Goal: Task Accomplishment & Management: Manage account settings

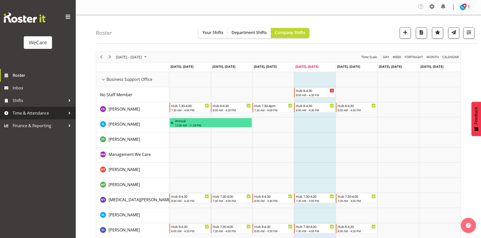
click at [54, 115] on span "Time & Attendance" at bounding box center [39, 114] width 53 height 8
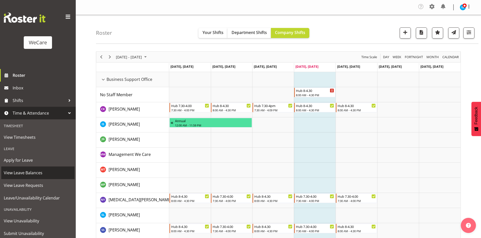
scroll to position [16, 0]
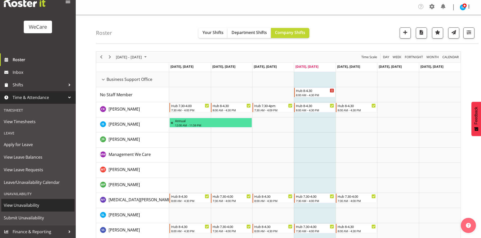
click at [29, 203] on span "View Unavailability" at bounding box center [38, 206] width 68 height 8
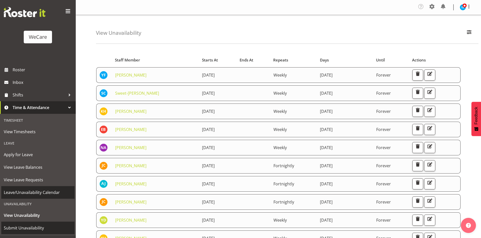
scroll to position [16, 0]
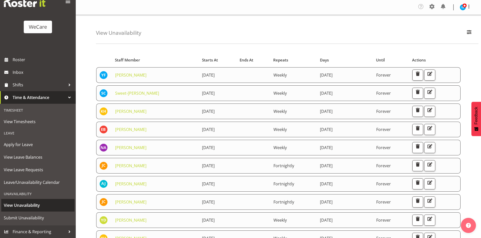
click at [26, 206] on span "View Unavailability" at bounding box center [38, 206] width 68 height 8
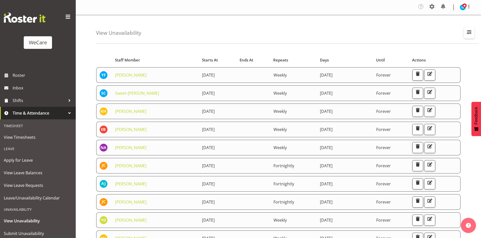
click at [469, 35] on span "button" at bounding box center [469, 32] width 7 height 7
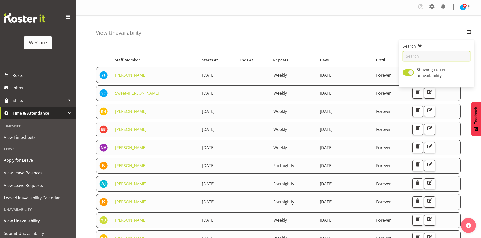
click at [429, 58] on input "text" at bounding box center [437, 56] width 68 height 10
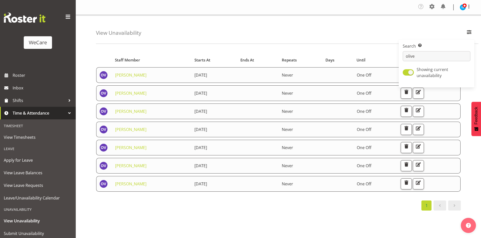
click at [207, 22] on div "View Unavailability Search Search for a particular employee olive Showing curre…" at bounding box center [287, 29] width 382 height 29
click at [92, 23] on div "View Unavailability Search Search for a particular employee olive Showing curre…" at bounding box center [278, 132] width 405 height 235
click at [467, 33] on span "button" at bounding box center [469, 32] width 7 height 7
drag, startPoint x: 416, startPoint y: 57, endPoint x: 418, endPoint y: 54, distance: 3.2
click at [417, 57] on input "olive" at bounding box center [437, 56] width 68 height 10
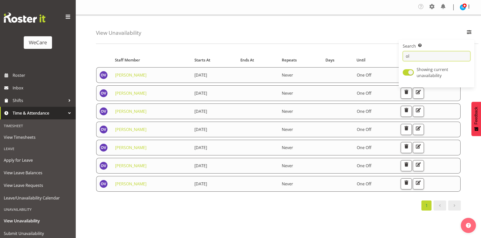
type input "o"
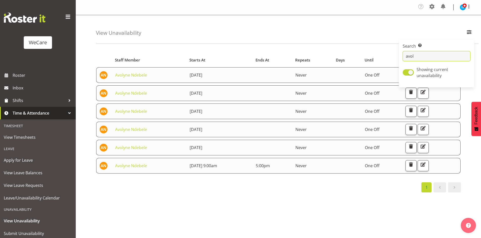
type input "avol"
click at [229, 34] on div "View Unavailability Search Search for a particular employee avol Showing curren…" at bounding box center [287, 29] width 382 height 29
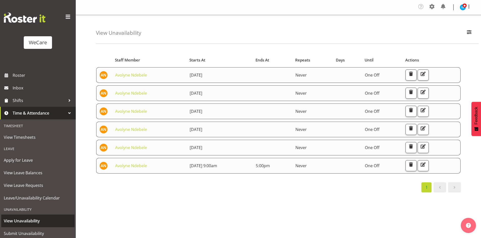
scroll to position [16, 0]
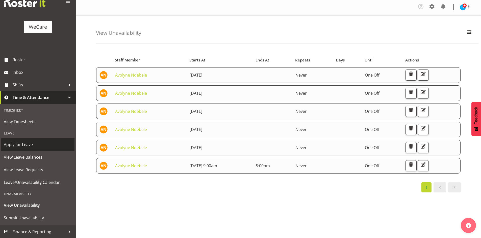
click at [26, 146] on span "Apply for Leave" at bounding box center [38, 145] width 68 height 8
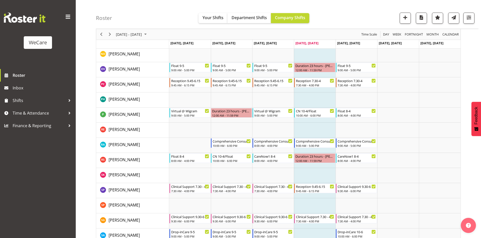
scroll to position [2404, 0]
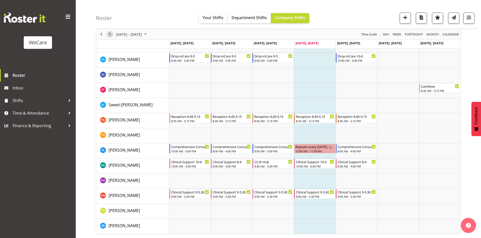
click at [110, 34] on span "Next" at bounding box center [110, 34] width 6 height 6
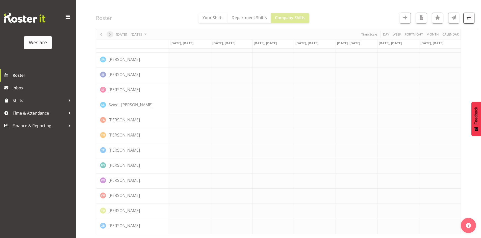
scroll to position [2094, 0]
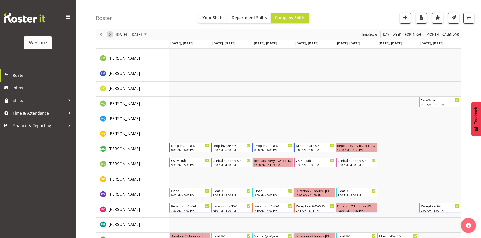
scroll to position [2194, 0]
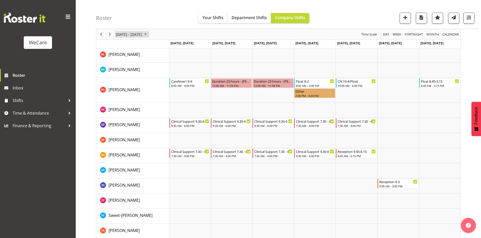
click at [130, 35] on span "September 08 - 14, 2025" at bounding box center [128, 34] width 27 height 6
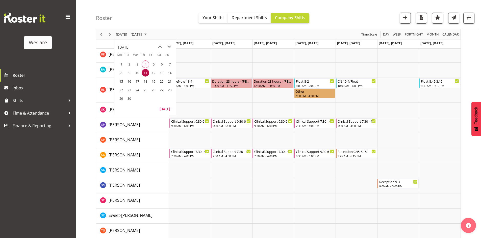
click at [166, 47] on span "next month" at bounding box center [169, 46] width 9 height 9
click at [148, 63] on span "2" at bounding box center [146, 65] width 8 height 8
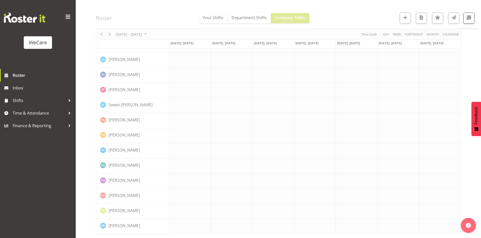
scroll to position [2094, 0]
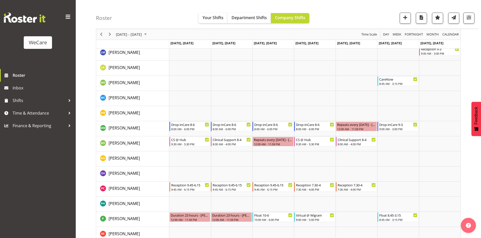
scroll to position [2043, 0]
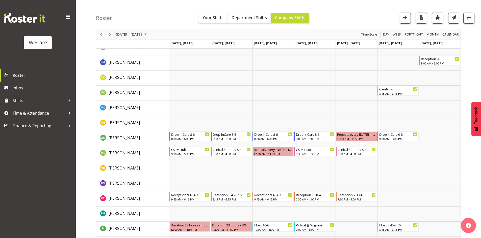
click at [475, 18] on div "Roster Your Shifts Department Shifts Company Shifts All Locations Clear Busines…" at bounding box center [287, 14] width 382 height 29
click at [470, 17] on span "button" at bounding box center [468, 17] width 7 height 7
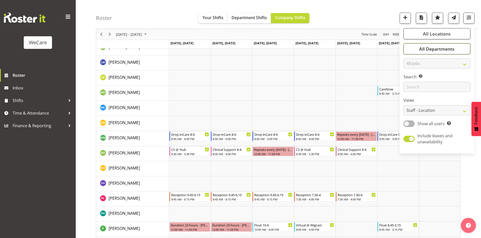
click at [415, 47] on button "All Departments" at bounding box center [436, 48] width 67 height 11
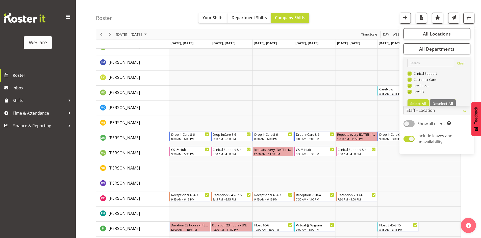
drag, startPoint x: 445, startPoint y: 101, endPoint x: 416, endPoint y: 87, distance: 32.1
click at [445, 101] on button "Deselect All" at bounding box center [443, 103] width 26 height 9
checkbox input "false"
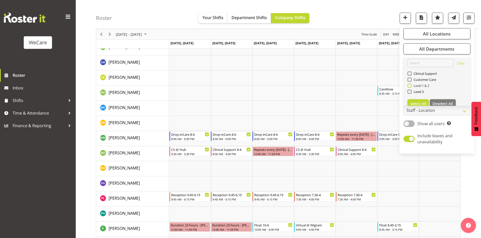
checkbox input "false"
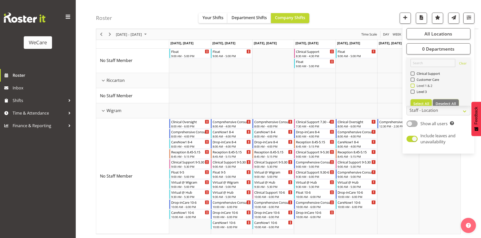
scroll to position [210, 0]
click at [425, 86] on span "Level 1 & 2" at bounding box center [423, 86] width 18 height 4
click at [414, 86] on input "Level 1 & 2" at bounding box center [411, 85] width 3 height 3
checkbox input "true"
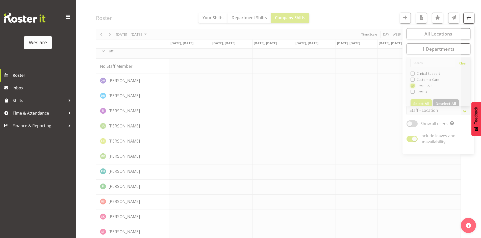
scroll to position [546, 0]
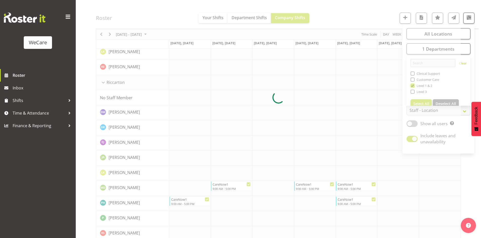
scroll to position [596, 0]
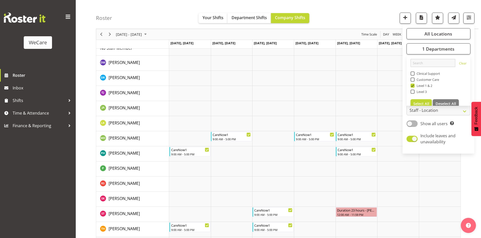
click at [354, 12] on div "Roster Your Shifts Department Shifts Company Shifts All Locations Clear Busines…" at bounding box center [287, 14] width 382 height 29
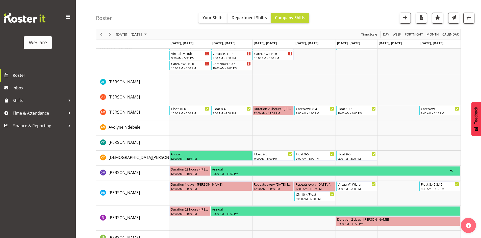
scroll to position [825, 0]
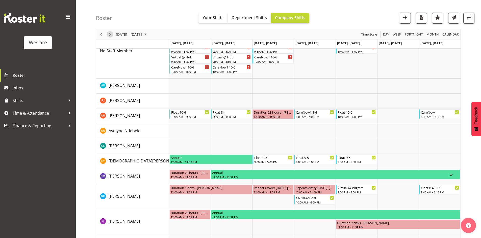
click at [113, 33] on button "Next" at bounding box center [110, 34] width 7 height 6
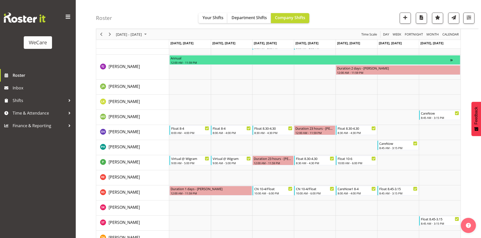
scroll to position [952, 0]
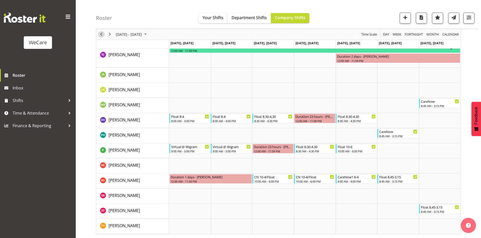
click at [104, 36] on button "Previous" at bounding box center [101, 34] width 7 height 6
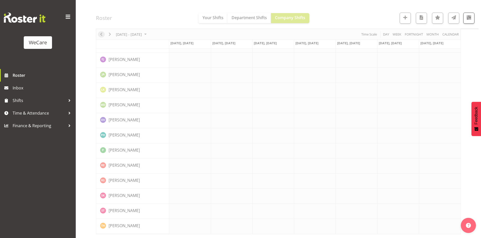
scroll to position [883, 0]
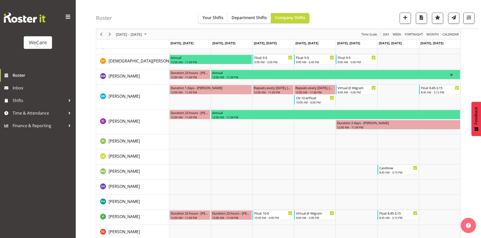
scroll to position [933, 0]
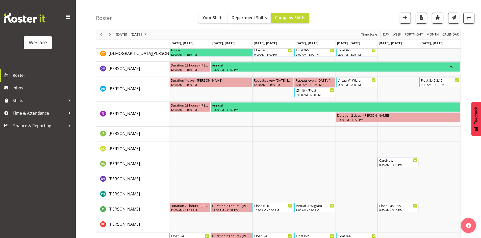
click at [97, 35] on div "Timeline Week of October 2, 2025" at bounding box center [101, 34] width 9 height 11
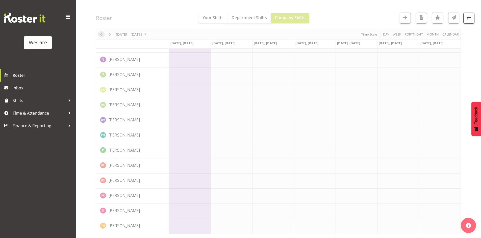
scroll to position [883, 0]
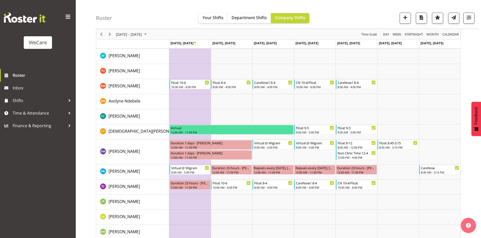
scroll to position [826, 0]
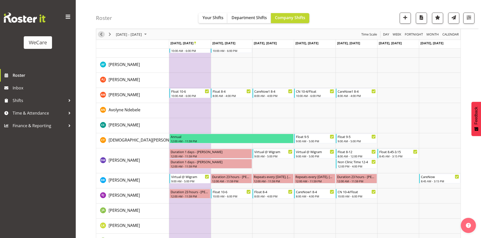
click at [99, 32] on span "Previous" at bounding box center [101, 34] width 6 height 6
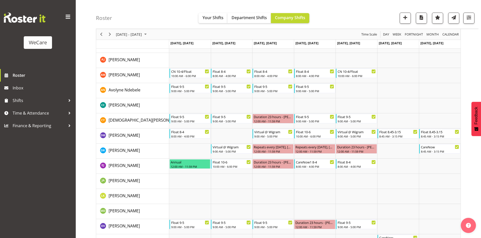
scroll to position [876, 0]
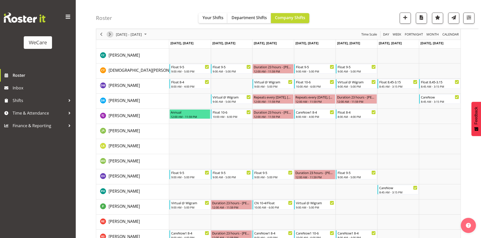
click at [112, 32] on span "Next" at bounding box center [110, 34] width 6 height 6
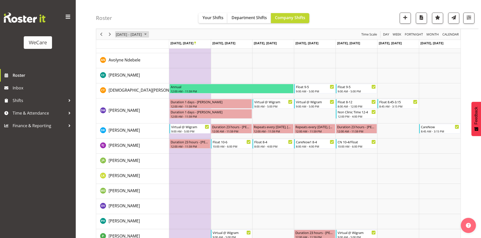
drag, startPoint x: 124, startPoint y: 34, endPoint x: 163, endPoint y: 49, distance: 41.7
click at [124, 34] on span "September 22 - 28, 2025" at bounding box center [128, 34] width 27 height 6
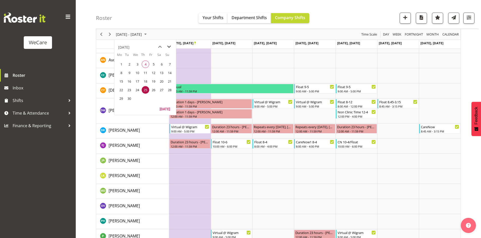
click at [167, 45] on span "next month" at bounding box center [169, 46] width 9 height 9
click at [147, 64] on span "2" at bounding box center [146, 65] width 8 height 8
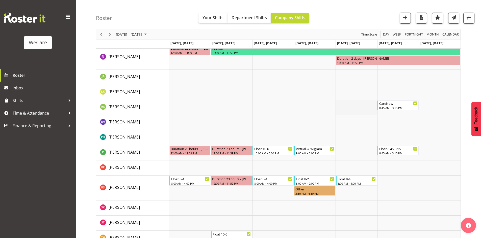
scroll to position [1002, 0]
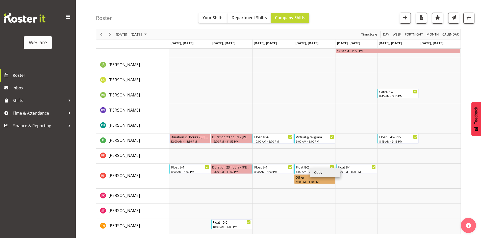
click at [325, 172] on li "Copy" at bounding box center [325, 172] width 30 height 9
click at [324, 113] on li "Paste" at bounding box center [330, 116] width 30 height 9
click at [331, 113] on li "Copy" at bounding box center [334, 114] width 30 height 9
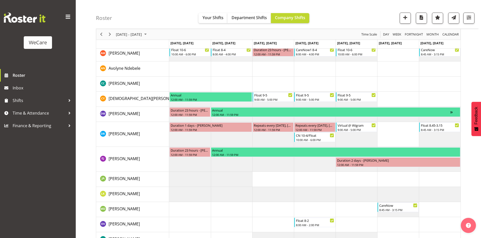
scroll to position [876, 0]
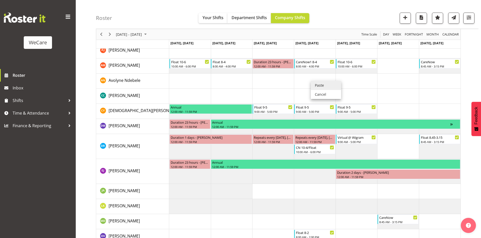
click at [323, 84] on li "Paste" at bounding box center [326, 85] width 30 height 9
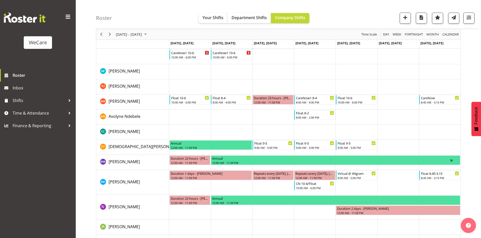
scroll to position [839, 0]
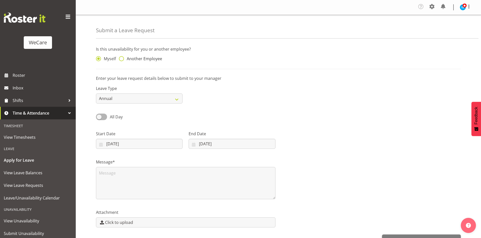
click at [154, 60] on span "Another Employee" at bounding box center [143, 58] width 38 height 5
click at [122, 60] on input "Another Employee" at bounding box center [120, 58] width 3 height 3
radio input "true"
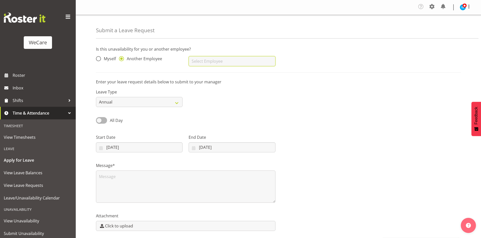
click at [232, 61] on input "text" at bounding box center [232, 61] width 87 height 10
click at [223, 78] on link "[PERSON_NAME]" at bounding box center [232, 73] width 87 height 9
type input "[PERSON_NAME]"
drag, startPoint x: 97, startPoint y: 110, endPoint x: 100, endPoint y: 107, distance: 5.0
click at [97, 110] on div "Is this unavailability for you or another employee? Myself Another Employee [PE…" at bounding box center [288, 147] width 385 height 211
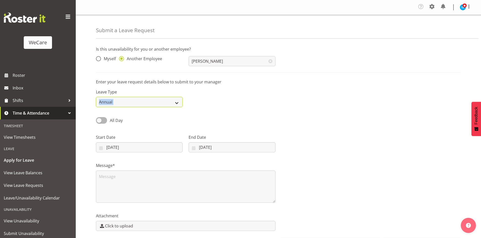
click at [101, 106] on select "Annual Sick Leave Without Pay Bereavement Domestic Violence Parental Jury Servi…" at bounding box center [139, 102] width 87 height 10
select select "Other"
click at [96, 97] on select "Annual Sick Leave Without Pay Bereavement Domestic Violence Parental Jury Servi…" at bounding box center [139, 102] width 87 height 10
drag, startPoint x: 96, startPoint y: 117, endPoint x: 100, endPoint y: 119, distance: 4.3
click at [97, 117] on div "All Day" at bounding box center [139, 118] width 93 height 17
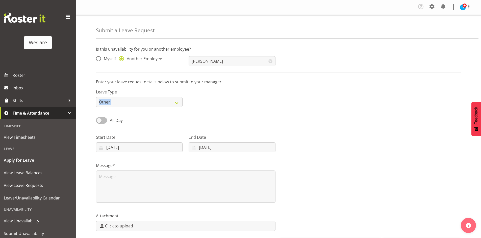
click at [104, 123] on span at bounding box center [101, 120] width 11 height 6
click at [99, 122] on input "All Day" at bounding box center [97, 120] width 3 height 3
checkbox input "true"
click at [196, 146] on input "00:00" at bounding box center [232, 148] width 87 height 10
drag, startPoint x: 222, startPoint y: 160, endPoint x: 224, endPoint y: 158, distance: 2.9
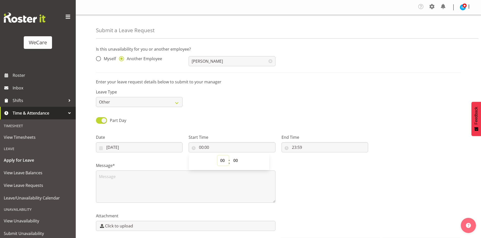
click at [222, 160] on select "00 01 02 03 04 05 06 07 08 09 10 11 12 13 14 15 16 17 18 19 20 21 22 23" at bounding box center [222, 161] width 11 height 10
select select "14"
click at [217, 156] on select "00 01 02 03 04 05 06 07 08 09 10 11 12 13 14 15 16 17 18 19 20 21 22 23" at bounding box center [222, 161] width 11 height 10
type input "14:00"
select select "30"
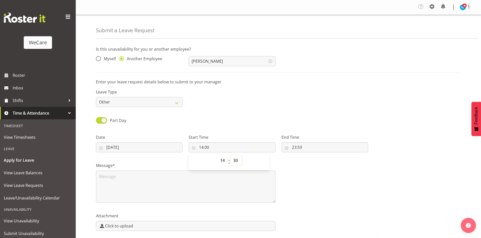
type input "14:30"
click at [296, 150] on input "23:59" at bounding box center [324, 148] width 87 height 10
click at [314, 158] on select "00 01 02 03 04 05 06 07 08 09 10 11 12 13 14 15 16 17 18 19 20 21 22 23" at bounding box center [315, 161] width 11 height 10
select select "16"
click at [310, 156] on select "00 01 02 03 04 05 06 07 08 09 10 11 12 13 14 15 16 17 18 19 20 21 22 23" at bounding box center [315, 161] width 11 height 10
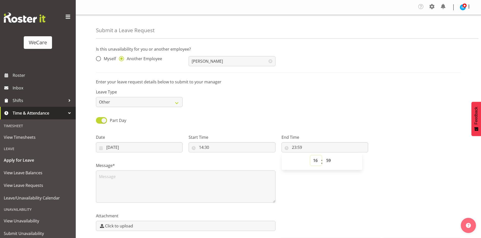
type input "16:59"
select select "0"
type input "16:00"
select select "3"
type input "16:03"
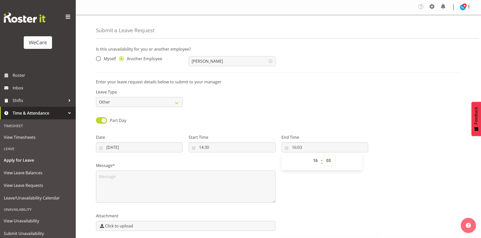
select select "30"
type input "16:30"
click at [178, 179] on textarea at bounding box center [185, 187] width 179 height 32
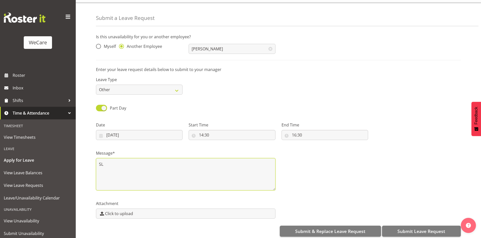
scroll to position [19, 0]
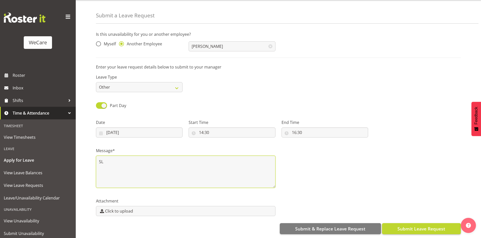
type textarea "SL"
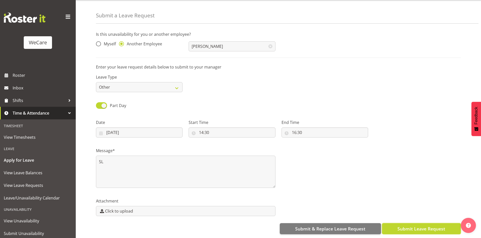
click at [437, 226] on span "Submit Leave Request" at bounding box center [421, 229] width 48 height 7
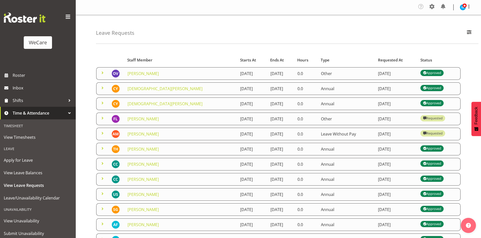
click at [102, 72] on span at bounding box center [102, 73] width 6 height 6
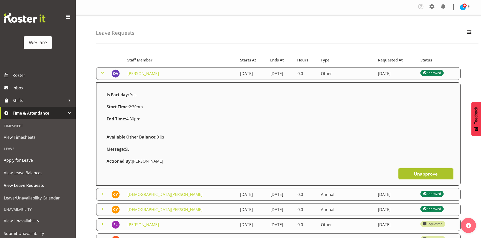
click at [419, 177] on span "Unapprove" at bounding box center [426, 174] width 24 height 7
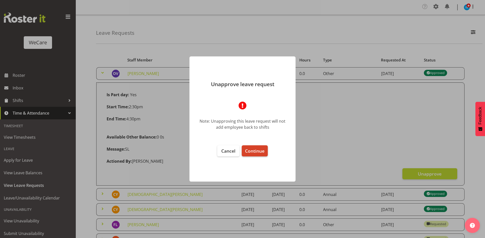
drag, startPoint x: 268, startPoint y: 155, endPoint x: 255, endPoint y: 152, distance: 12.7
click at [264, 153] on footer "Cancel Continue" at bounding box center [242, 161] width 106 height 41
click at [255, 152] on span "Continue" at bounding box center [254, 151] width 19 height 6
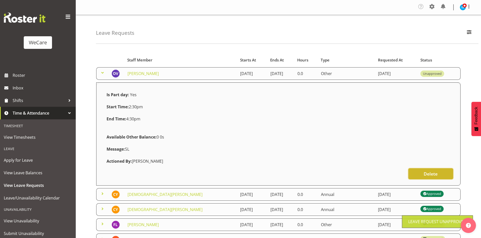
click at [430, 171] on span "Delete" at bounding box center [430, 174] width 14 height 7
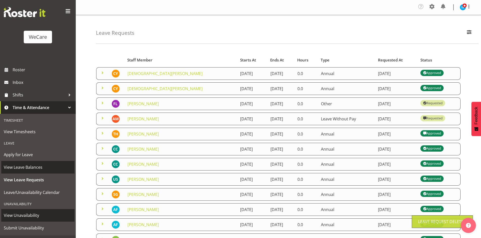
scroll to position [16, 0]
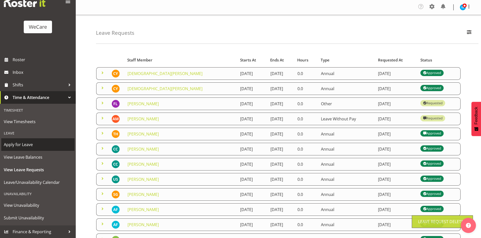
click at [39, 144] on span "Apply for Leave" at bounding box center [38, 145] width 68 height 8
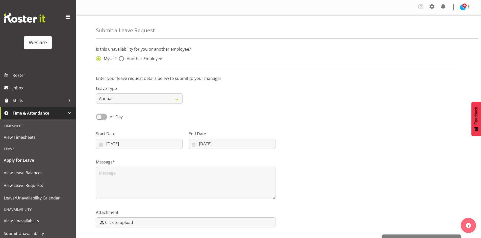
click at [144, 63] on div "Myself Another Employee" at bounding box center [139, 59] width 87 height 7
drag, startPoint x: 154, startPoint y: 55, endPoint x: 194, endPoint y: 57, distance: 39.2
click at [155, 55] on div "Myself Another Employee" at bounding box center [139, 57] width 93 height 17
click at [152, 57] on span "Another Employee" at bounding box center [143, 58] width 38 height 5
click at [122, 57] on input "Another Employee" at bounding box center [120, 58] width 3 height 3
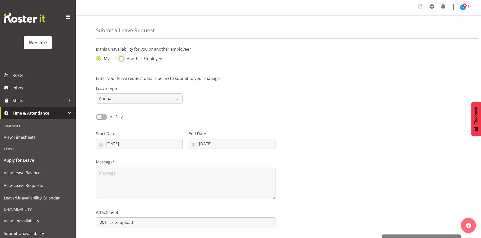
radio input "true"
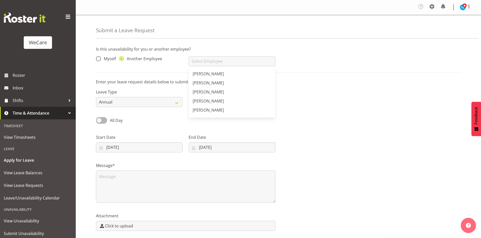
click at [209, 58] on input "text" at bounding box center [232, 61] width 87 height 10
click at [215, 75] on span "[PERSON_NAME]" at bounding box center [208, 74] width 31 height 6
type input "[PERSON_NAME]"
click at [117, 93] on label "Leave Type" at bounding box center [139, 92] width 87 height 6
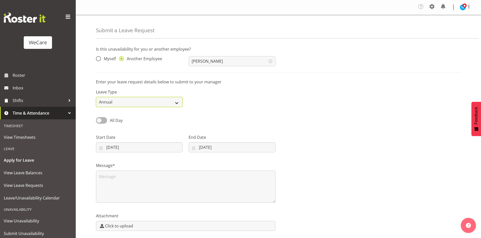
click at [115, 101] on select "Annual Sick Leave Without Pay Bereavement Domestic Violence Parental Jury Servi…" at bounding box center [139, 102] width 87 height 10
select select "Other"
click at [96, 97] on select "Annual Sick Leave Without Pay Bereavement Domestic Violence Parental Jury Servi…" at bounding box center [139, 102] width 87 height 10
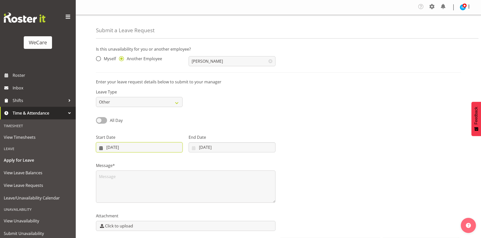
click at [115, 149] on input "[DATE]" at bounding box center [139, 148] width 87 height 10
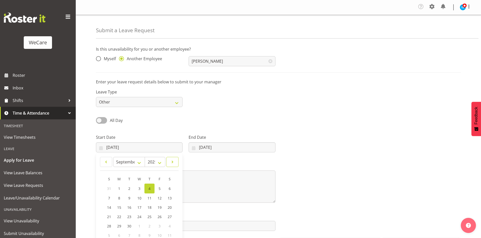
click at [171, 163] on span at bounding box center [173, 162] width 6 height 6
select select "9"
click at [149, 189] on span "2" at bounding box center [149, 188] width 2 height 5
type input "[DATE]"
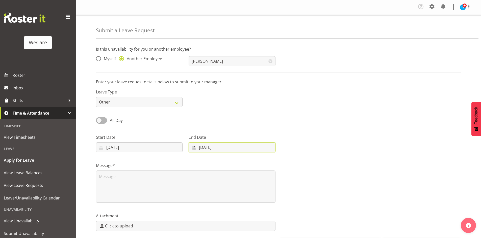
click at [219, 148] on input "[DATE]" at bounding box center [232, 148] width 87 height 10
click at [265, 161] on link at bounding box center [259, 162] width 13 height 10
select select "9"
click at [240, 190] on span "2" at bounding box center [239, 188] width 2 height 5
type input "[DATE]"
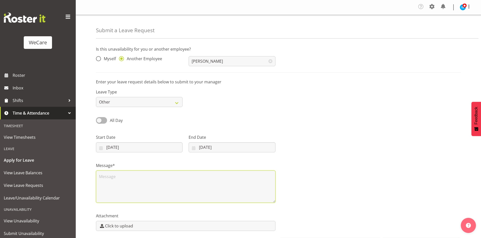
click at [168, 195] on textarea at bounding box center [185, 187] width 179 height 32
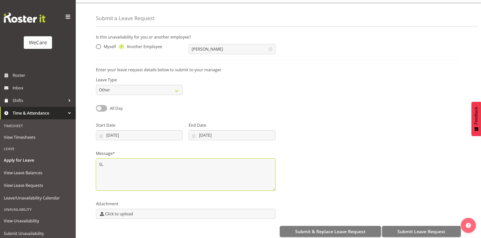
scroll to position [19, 0]
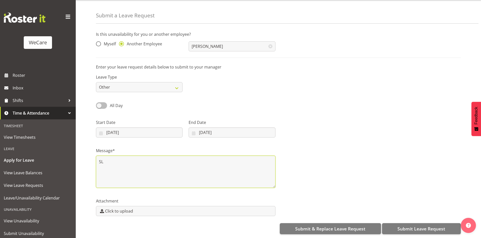
type textarea "SL"
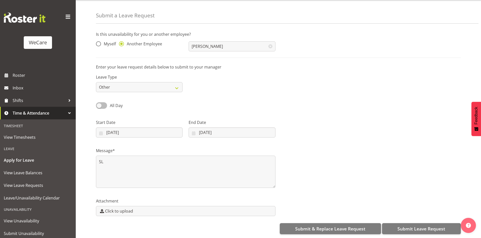
click at [105, 103] on span at bounding box center [101, 105] width 11 height 6
click at [99, 104] on input "All Day" at bounding box center [97, 105] width 3 height 3
checkbox input "true"
type input "[DATE]"
click at [124, 128] on input "04/09/2025" at bounding box center [139, 133] width 87 height 10
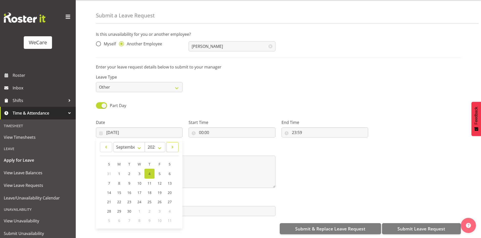
click at [172, 144] on span at bounding box center [173, 147] width 6 height 6
select select "9"
click at [151, 169] on link "2" at bounding box center [149, 173] width 10 height 9
type input "02/10/2025"
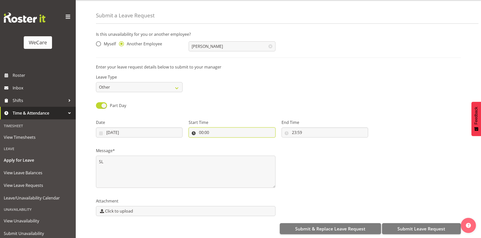
click at [203, 128] on input "00:00" at bounding box center [232, 133] width 87 height 10
click at [220, 141] on select "00 01 02 03 04 05 06 07 08 09 10 11 12 13 14 15 16 17 18 19 20 21 22 23" at bounding box center [222, 146] width 11 height 10
select select "14"
click at [217, 141] on select "00 01 02 03 04 05 06 07 08 09 10 11 12 13 14 15 16 17 18 19 20 21 22 23" at bounding box center [222, 146] width 11 height 10
type input "14:00"
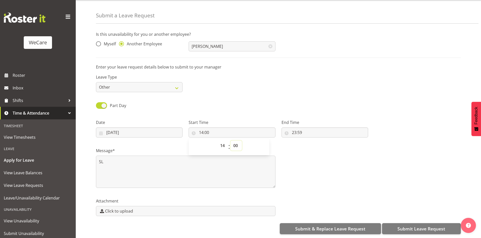
select select "30"
type input "14:30"
click at [292, 128] on input "23:59" at bounding box center [324, 133] width 87 height 10
click at [312, 143] on select "00 01 02 03 04 05 06 07 08 09 10 11 12 13 14 15 16 17 18 19 20 21 22 23" at bounding box center [315, 146] width 11 height 10
select select "16"
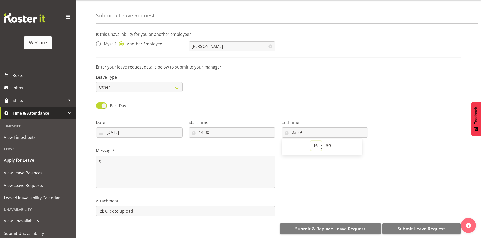
click at [310, 141] on select "00 01 02 03 04 05 06 07 08 09 10 11 12 13 14 15 16 17 18 19 20 21 22 23" at bounding box center [315, 146] width 11 height 10
type input "16:59"
select select "30"
type input "16:30"
click at [437, 229] on button "Submit Leave Request" at bounding box center [421, 229] width 79 height 11
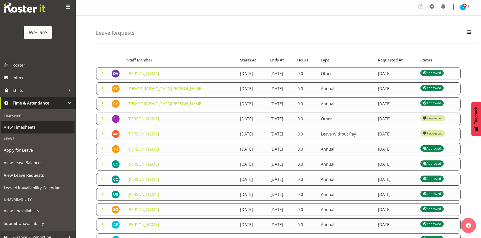
scroll to position [16, 0]
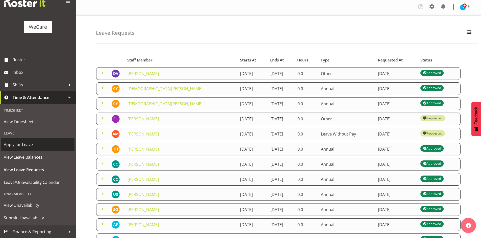
click at [26, 148] on span "Apply for Leave" at bounding box center [38, 145] width 68 height 8
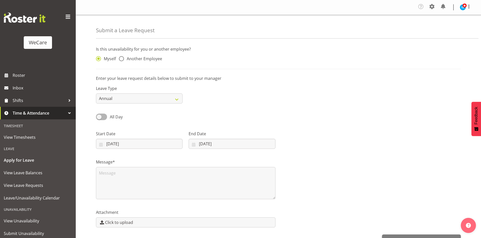
click at [142, 55] on div "Myself Another Employee" at bounding box center [139, 57] width 93 height 17
drag, startPoint x: 145, startPoint y: 59, endPoint x: 163, endPoint y: 59, distance: 18.4
click at [145, 59] on span "Another Employee" at bounding box center [143, 58] width 38 height 5
click at [122, 59] on input "Another Employee" at bounding box center [120, 58] width 3 height 3
radio input "true"
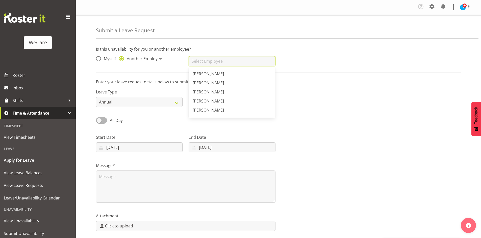
click at [230, 66] on input "text" at bounding box center [232, 61] width 87 height 10
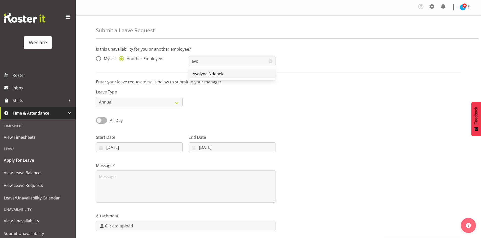
click at [228, 73] on link "Avolyne Ndebele" at bounding box center [232, 73] width 87 height 9
type input "Avolyne Ndebele"
drag, startPoint x: 122, startPoint y: 101, endPoint x: 123, endPoint y: 106, distance: 5.3
click at [123, 101] on select "Annual Sick Leave Without Pay Bereavement Domestic Violence Parental Jury Servi…" at bounding box center [139, 102] width 87 height 10
select select "Other"
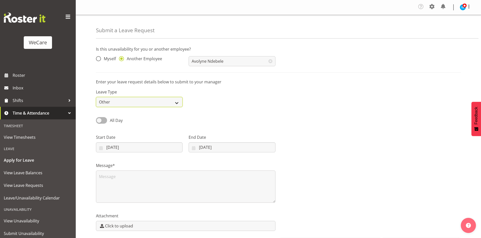
click at [96, 97] on select "Annual Sick Leave Without Pay Bereavement Domestic Violence Parental Jury Servi…" at bounding box center [139, 102] width 87 height 10
click at [102, 122] on span at bounding box center [101, 120] width 11 height 6
click at [99, 122] on input "All Day" at bounding box center [97, 120] width 3 height 3
checkbox input "true"
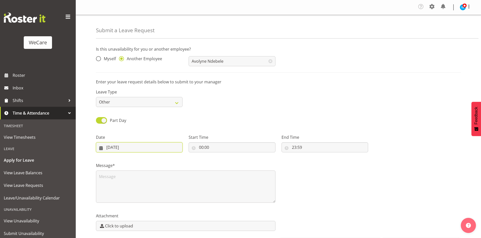
click at [113, 152] on input "04/09/2025" at bounding box center [139, 148] width 87 height 10
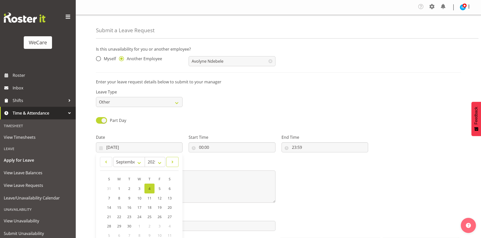
click at [167, 166] on link at bounding box center [172, 162] width 12 height 10
select select "9"
click at [147, 188] on link "2" at bounding box center [149, 188] width 10 height 9
type input "02/10/2025"
click at [220, 153] on div "Start Time 00:00 00 01 02 03 04 05 06 07 08 09 10 11 12 13 14 15 16 17 18 19 20…" at bounding box center [231, 141] width 93 height 28
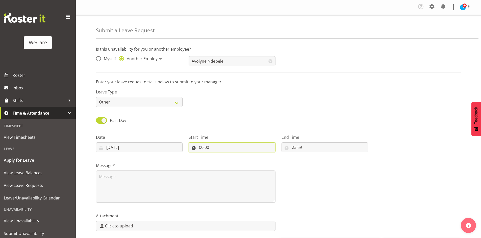
drag, startPoint x: 212, startPoint y: 148, endPoint x: 214, endPoint y: 151, distance: 3.0
click at [212, 148] on input "00:00" at bounding box center [232, 148] width 87 height 10
click at [222, 160] on select "00 01 02 03 04 05 06 07 08 09 10 11 12 13 14 15 16 17 18 19 20 21 22 23" at bounding box center [222, 161] width 11 height 10
select select "16"
click at [217, 156] on select "00 01 02 03 04 05 06 07 08 09 10 11 12 13 14 15 16 17 18 19 20 21 22 23" at bounding box center [222, 161] width 11 height 10
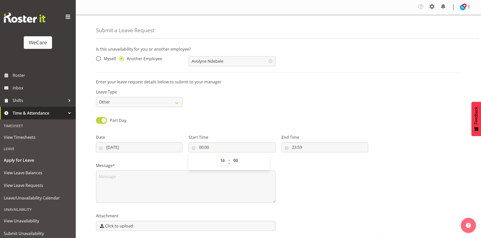
type input "16:00"
select select "30"
type input "16:30"
click at [226, 162] on select "00 01 02 03 04 05 06 07 08 09 10 11 12 13 14 15 16 17 18 19 20 21 22 23" at bounding box center [222, 161] width 11 height 10
select select "14"
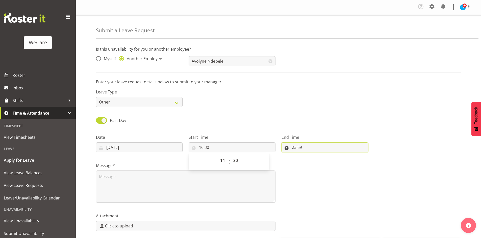
type input "14:30"
click at [298, 151] on input "23:59" at bounding box center [324, 148] width 87 height 10
click at [312, 164] on select "00 01 02 03 04 05 06 07 08 09 10 11 12 13 14 15 16 17 18 19 20 21 22 23" at bounding box center [315, 161] width 11 height 10
select select "16"
click at [310, 156] on select "00 01 02 03 04 05 06 07 08 09 10 11 12 13 14 15 16 17 18 19 20 21 22 23" at bounding box center [315, 161] width 11 height 10
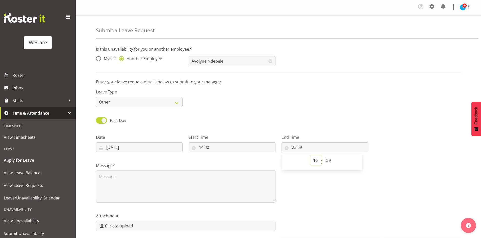
type input "16:59"
select select "30"
type input "16:30"
click at [204, 178] on textarea at bounding box center [185, 187] width 179 height 32
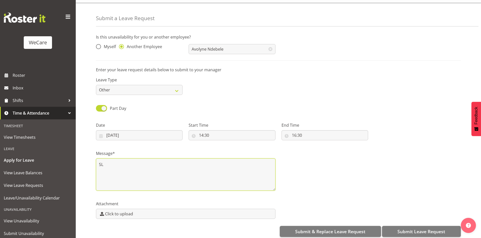
scroll to position [19, 0]
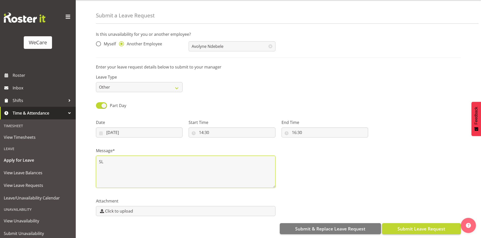
type textarea "SL"
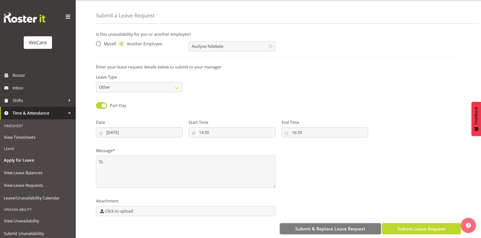
click at [430, 226] on span "Submit Leave Request" at bounding box center [421, 229] width 48 height 7
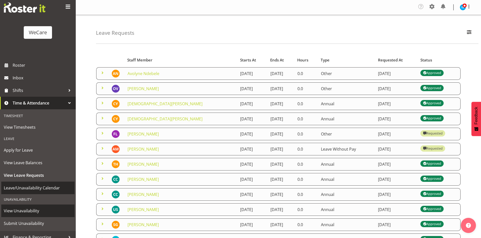
scroll to position [16, 0]
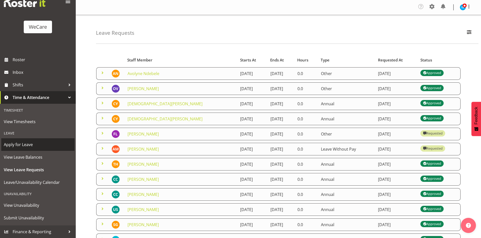
click at [21, 146] on span "Apply for Leave" at bounding box center [38, 145] width 68 height 8
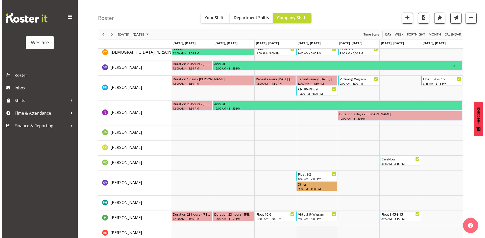
scroll to position [995, 0]
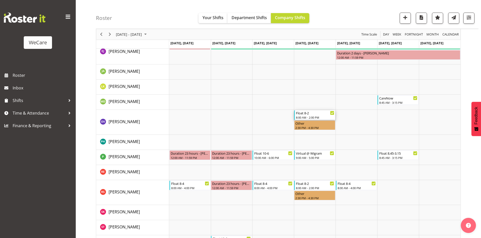
click at [316, 114] on div "Float 8-2" at bounding box center [315, 113] width 38 height 5
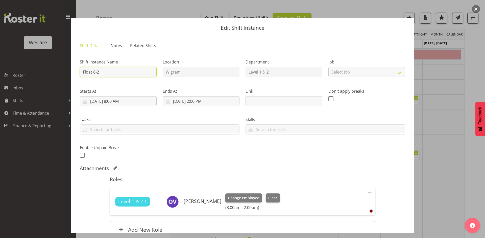
click at [112, 71] on input "Float 8-2" at bounding box center [118, 72] width 77 height 10
type input "Float 8-2"
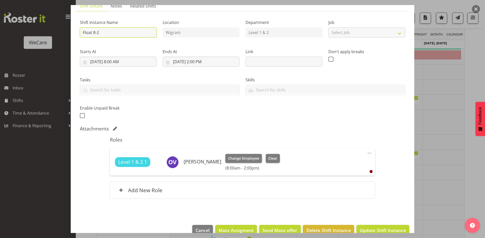
scroll to position [50, 0]
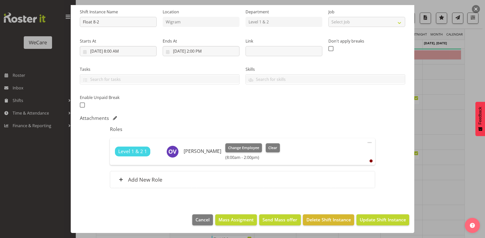
click at [439, 164] on div at bounding box center [242, 119] width 485 height 238
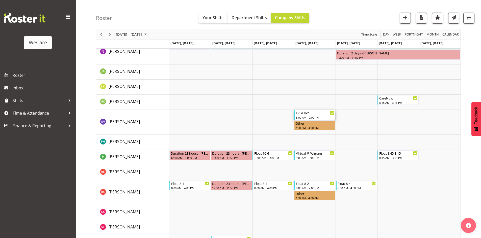
click at [320, 114] on div "Float 8-2" at bounding box center [315, 113] width 38 height 5
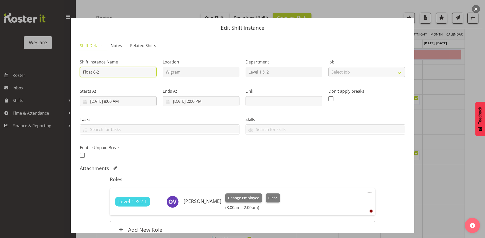
click at [131, 72] on input "Float 8-2" at bounding box center [118, 72] width 77 height 10
click at [95, 73] on input "Float 8-2.30" at bounding box center [118, 72] width 77 height 10
type input "Float 8.30-2.30"
click at [117, 103] on input "10/2/2025, 8:00 AM" at bounding box center [118, 101] width 77 height 10
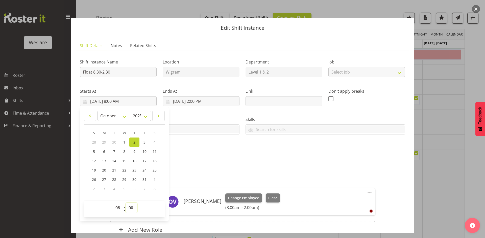
click at [127, 208] on select "00 01 02 03 04 05 06 07 08 09 10 11 12 13 14 15 16 17 18 19 20 21 22 23 24 25 2…" at bounding box center [131, 208] width 11 height 10
select select "30"
type input "10/2/2025, 8:30 AM"
click at [197, 98] on input "10/2/2025, 2:00 PM" at bounding box center [201, 101] width 77 height 10
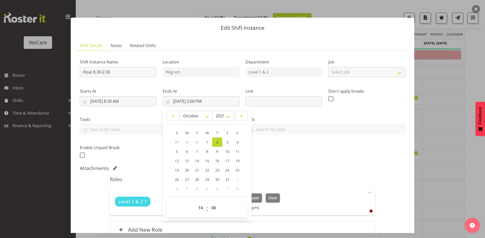
click at [212, 215] on span "00 01 02 03 04 05 06 07 08 09 10 11 12 13 14 15 16 17 18 19 20 21 22 23 24 25 2…" at bounding box center [213, 209] width 11 height 13
click at [212, 211] on select "00 01 02 03 04 05 06 07 08 09 10 11 12 13 14 15 16 17 18 19 20 21 22 23 24 25 2…" at bounding box center [213, 208] width 11 height 10
select select "30"
type input "10/2/2025, 2:30 PM"
click at [366, 168] on div "Attachments" at bounding box center [242, 169] width 325 height 6
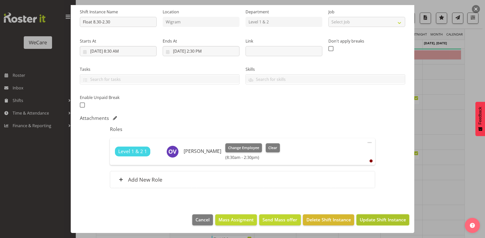
click at [384, 222] on span "Update Shift Instance" at bounding box center [382, 220] width 46 height 7
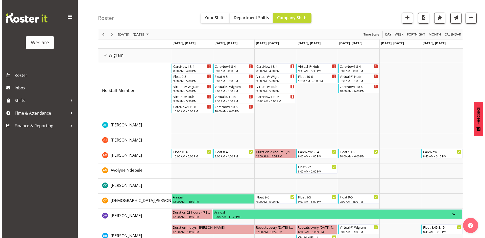
scroll to position [770, 0]
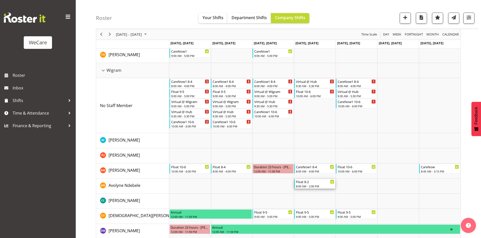
click at [321, 185] on div "8:00 AM - 2:00 PM" at bounding box center [315, 186] width 38 height 4
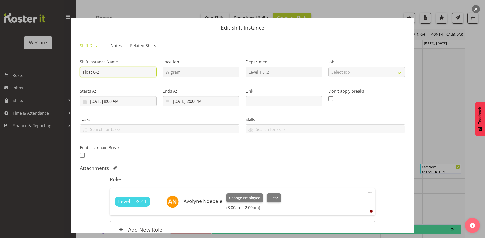
click at [107, 74] on input "Float 8-2" at bounding box center [118, 72] width 77 height 10
click at [95, 72] on input "Float 8-2.30" at bounding box center [118, 72] width 77 height 10
type input "Float 8.30-2.30"
click at [119, 100] on input "10/2/2025, 8:00 AM" at bounding box center [118, 101] width 77 height 10
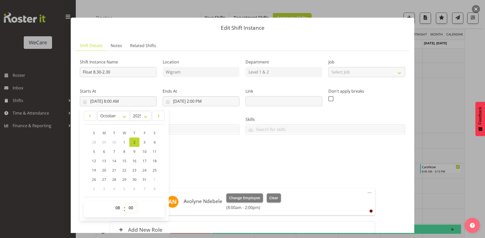
click at [130, 212] on select "00 01 02 03 04 05 06 07 08 09 10 11 12 13 14 15 16 17 18 19 20 21 22 23 24 25 2…" at bounding box center [131, 208] width 11 height 10
select select "30"
click at [198, 104] on input "10/2/2025, 2:00 PM" at bounding box center [201, 101] width 77 height 10
type input "10/2/2025, 8:30 AM"
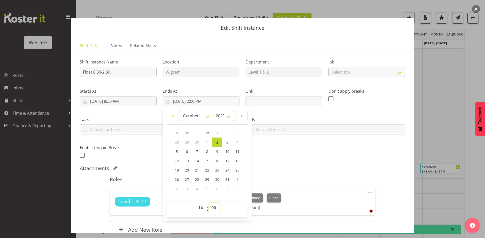
click at [214, 212] on select "00 01 02 03 04 05 06 07 08 09 10 11 12 13 14 15 16 17 18 19 20 21 22 23 24 25 2…" at bounding box center [213, 208] width 11 height 10
select select "30"
click at [306, 151] on div "Shift Instance Name Float 8.30-2.30 Location Wigram Department Level 1 & 2 Job …" at bounding box center [242, 107] width 331 height 111
type input "10/2/2025, 2:30 PM"
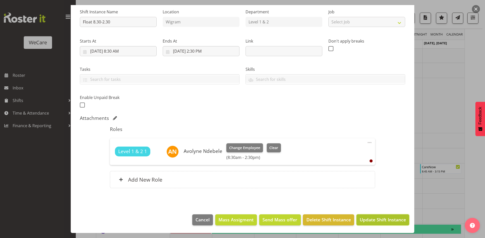
click at [376, 215] on button "Update Shift Instance" at bounding box center [382, 220] width 53 height 11
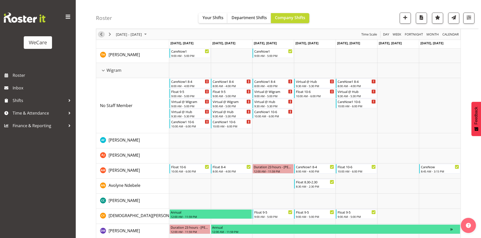
click at [101, 35] on span "Previous" at bounding box center [101, 34] width 6 height 6
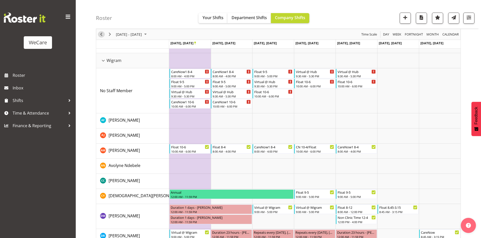
click at [101, 31] on span "Previous" at bounding box center [101, 34] width 6 height 6
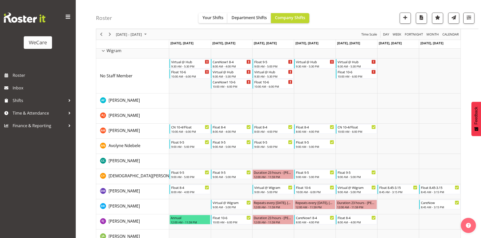
scroll to position [801, 0]
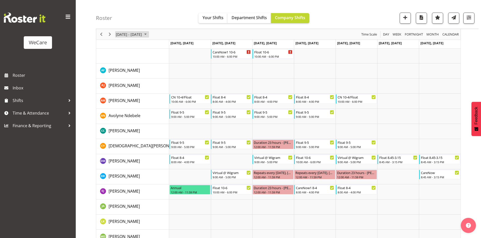
click at [141, 32] on span "September 15 - 21, 2025" at bounding box center [128, 34] width 27 height 6
click at [172, 45] on span "next month" at bounding box center [169, 46] width 9 height 9
click at [143, 99] on span "30" at bounding box center [146, 99] width 8 height 8
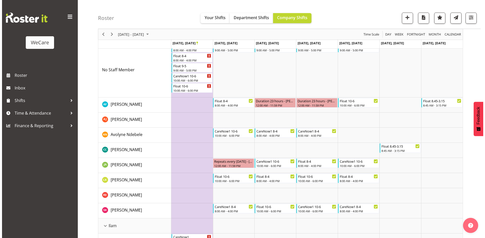
scroll to position [54, 0]
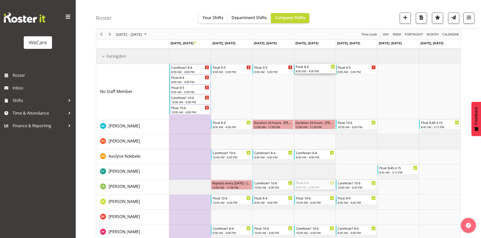
drag, startPoint x: 317, startPoint y: 187, endPoint x: 316, endPoint y: 100, distance: 87.1
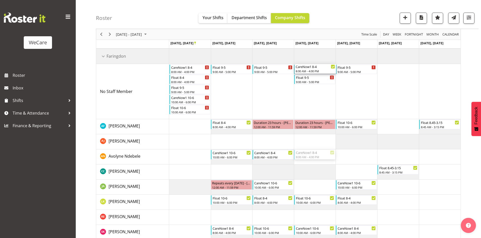
drag, startPoint x: 313, startPoint y: 153, endPoint x: 316, endPoint y: 99, distance: 54.4
drag, startPoint x: 312, startPoint y: 70, endPoint x: 317, endPoint y: 84, distance: 15.4
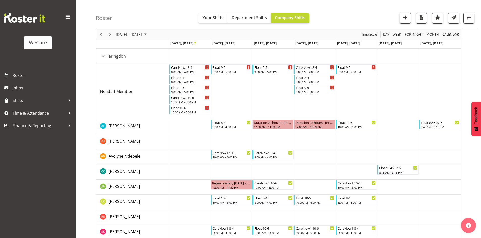
drag, startPoint x: 310, startPoint y: 76, endPoint x: 313, endPoint y: 76, distance: 2.9
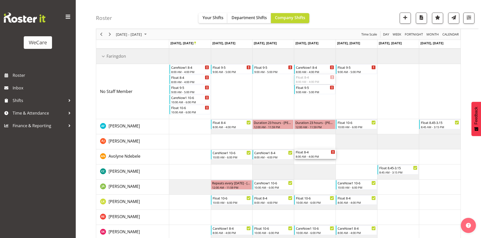
drag, startPoint x: 312, startPoint y: 77, endPoint x: 311, endPoint y: 161, distance: 83.3
drag, startPoint x: 310, startPoint y: 67, endPoint x: 312, endPoint y: 182, distance: 115.3
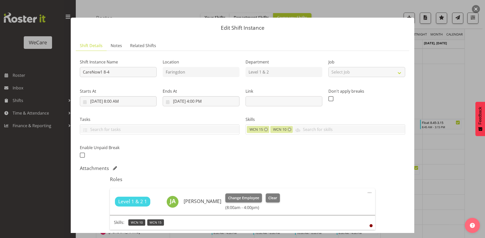
click at [466, 125] on div at bounding box center [242, 119] width 485 height 238
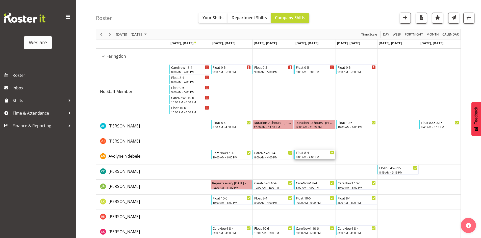
click at [312, 152] on div "Float 8-4" at bounding box center [315, 152] width 38 height 5
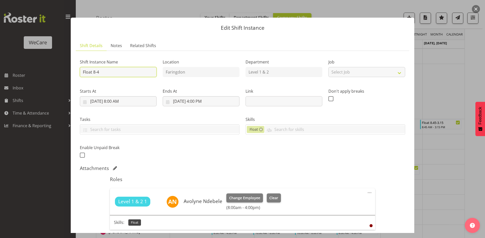
click at [133, 73] on input "Float 8-4" at bounding box center [118, 72] width 77 height 10
type input "Float 8-."
click at [198, 102] on input "10/30/2025, 4:00 PM" at bounding box center [201, 101] width 77 height 10
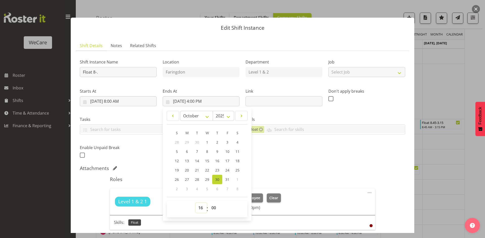
click at [203, 211] on select "00 01 02 03 04 05 06 07 08 09 10 11 12 13 14 15 16 17 18 19 20 21 22 23" at bounding box center [200, 208] width 11 height 10
select select "14"
type input "10/30/2025, 2:00 PM"
click at [331, 140] on div "Shift Instance Name Float 8-. Location Faringdon Department Level 1 & 2 Job Sel…" at bounding box center [242, 107] width 331 height 111
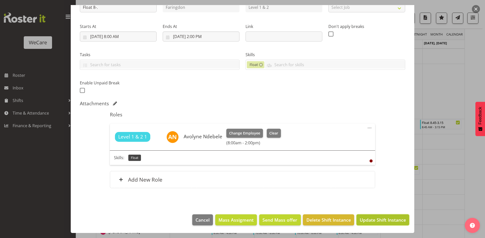
click at [387, 221] on span "Update Shift Instance" at bounding box center [382, 220] width 46 height 7
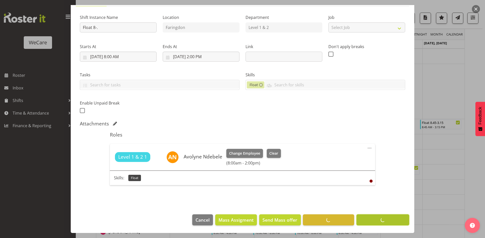
scroll to position [45, 0]
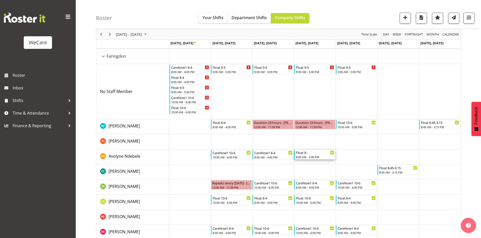
click at [312, 157] on div "8:00 AM - 2:00 PM" at bounding box center [315, 157] width 38 height 4
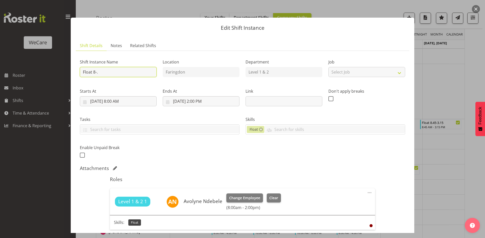
click at [122, 71] on input "Float 8-." at bounding box center [118, 72] width 77 height 10
type input "Float 8-2"
click at [277, 165] on div "Shift Instance Name Float 8-2 Location Faringdon Department Level 1 & 2 Job Sel…" at bounding box center [242, 157] width 325 height 204
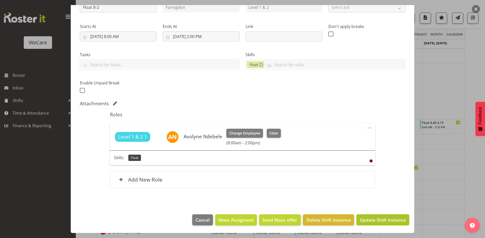
drag, startPoint x: 369, startPoint y: 215, endPoint x: 372, endPoint y: 217, distance: 4.3
click at [370, 216] on button "Update Shift Instance" at bounding box center [382, 220] width 53 height 11
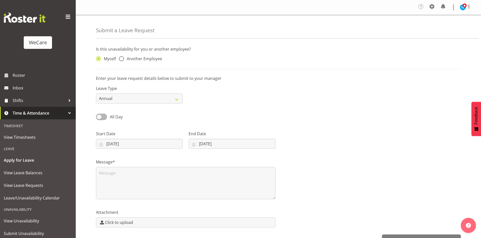
click at [154, 60] on span "Another Employee" at bounding box center [143, 58] width 38 height 5
click at [122, 60] on input "Another Employee" at bounding box center [120, 58] width 3 height 3
radio input "true"
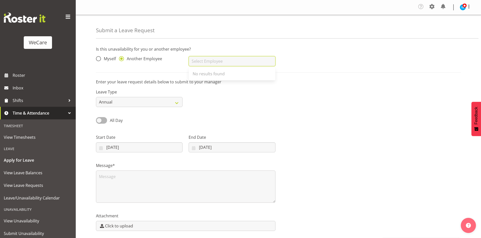
click at [221, 60] on input "text" at bounding box center [232, 61] width 87 height 10
click at [217, 76] on span "Avolyne Ndebele" at bounding box center [209, 74] width 32 height 6
type input "Avolyne Ndebele"
click at [126, 95] on div "Leave Type Annual Sick Leave Without Pay Bereavement Domestic Violence Parental…" at bounding box center [139, 98] width 87 height 18
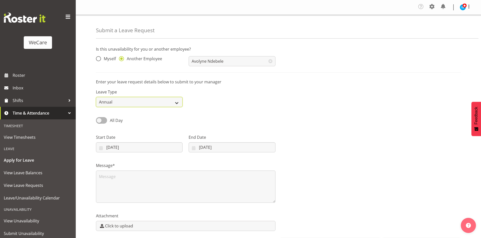
drag, startPoint x: 127, startPoint y: 99, endPoint x: 129, endPoint y: 105, distance: 7.1
click at [127, 99] on select "Annual Sick Leave Without Pay Bereavement Domestic Violence Parental Jury Servi…" at bounding box center [139, 102] width 87 height 10
select select "Other"
click at [96, 97] on select "Annual Sick Leave Without Pay Bereavement Domestic Violence Parental Jury Servi…" at bounding box center [139, 102] width 87 height 10
click at [100, 119] on span at bounding box center [101, 120] width 11 height 6
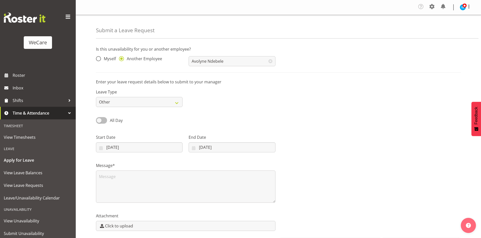
click at [99, 119] on input "All Day" at bounding box center [97, 120] width 3 height 3
checkbox input "true"
click at [116, 147] on input "[DATE]" at bounding box center [139, 148] width 87 height 10
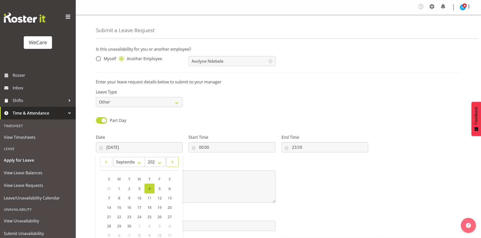
click at [175, 160] on span at bounding box center [173, 162] width 6 height 6
select select "9"
click at [149, 225] on span "30" at bounding box center [149, 226] width 4 height 5
type input "30/10/2025"
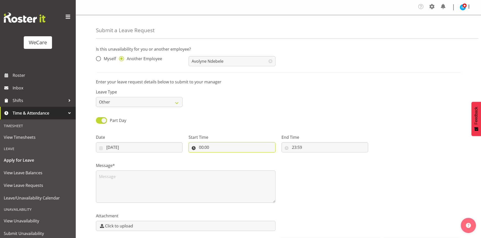
click at [197, 150] on input "00:00" at bounding box center [232, 148] width 87 height 10
click at [225, 163] on select "00 01 02 03 04 05 06 07 08 09 10 11 12 13 14 15 16 17 18 19 20 21 22 23" at bounding box center [222, 161] width 11 height 10
select select "14"
click at [217, 156] on select "00 01 02 03 04 05 06 07 08 09 10 11 12 13 14 15 16 17 18 19 20 21 22 23" at bounding box center [222, 161] width 11 height 10
type input "14:00"
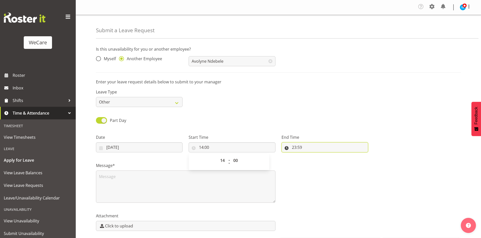
click at [292, 146] on input "23:59" at bounding box center [324, 148] width 87 height 10
click at [320, 159] on select "00 01 02 03 04 05 06 07 08 09 10 11 12 13 14 15 16 17 18 19 20 21 22 23" at bounding box center [315, 161] width 11 height 10
select select "16"
click at [310, 156] on select "00 01 02 03 04 05 06 07 08 09 10 11 12 13 14 15 16 17 18 19 20 21 22 23" at bounding box center [315, 161] width 11 height 10
type input "16:59"
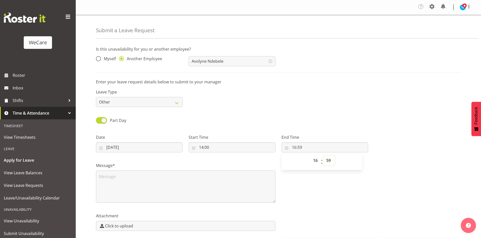
select select "0"
type input "16:00"
click at [157, 199] on textarea at bounding box center [185, 187] width 179 height 32
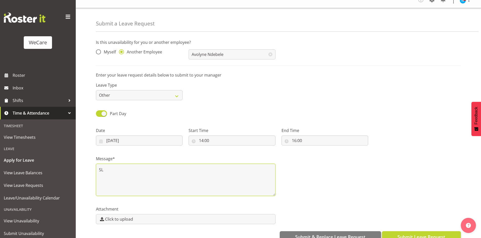
scroll to position [19, 0]
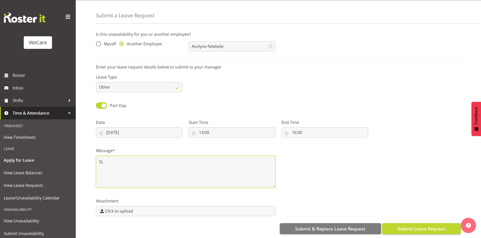
type textarea "SL"
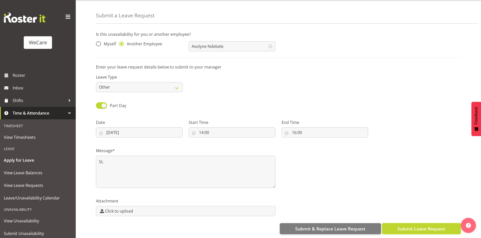
click at [426, 230] on button "Submit Leave Request" at bounding box center [421, 229] width 79 height 11
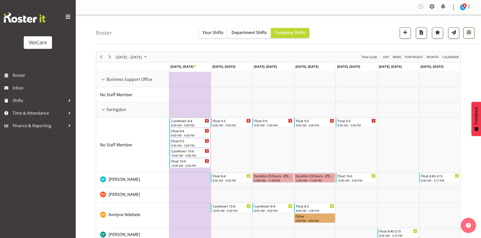
click at [472, 31] on button "button" at bounding box center [468, 33] width 11 height 11
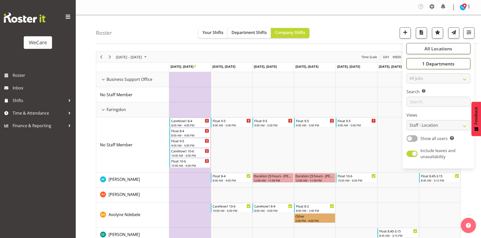
click at [440, 66] on span "1 Departments" at bounding box center [438, 64] width 32 height 6
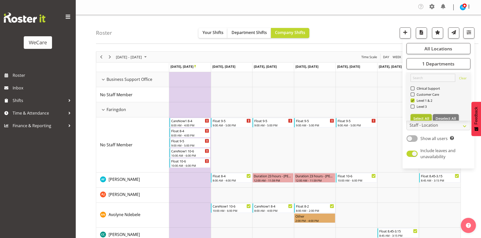
click at [425, 118] on span "Select All" at bounding box center [421, 118] width 16 height 5
checkbox input "true"
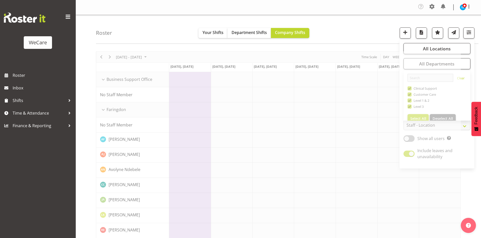
click at [363, 30] on div "Roster Your Shifts Department Shifts Company Shifts All Locations Clear Busines…" at bounding box center [287, 29] width 382 height 29
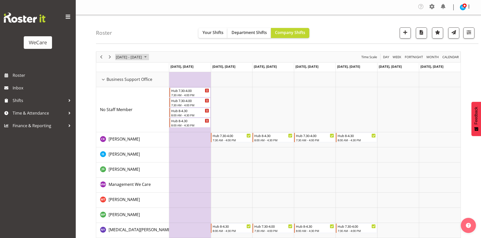
click at [141, 56] on span "Oct 27 - Nov 02, 2025" at bounding box center [128, 57] width 27 height 6
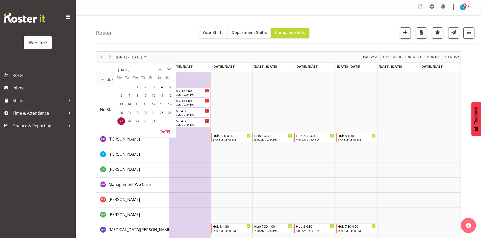
click at [163, 137] on div "Today" at bounding box center [145, 133] width 62 height 10
click at [164, 131] on button "Today" at bounding box center [164, 131] width 17 height 7
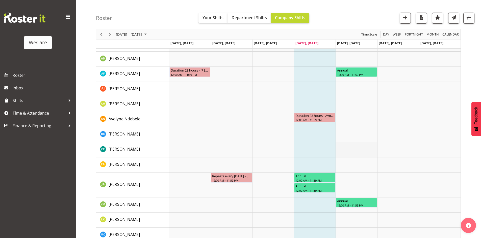
scroll to position [480, 0]
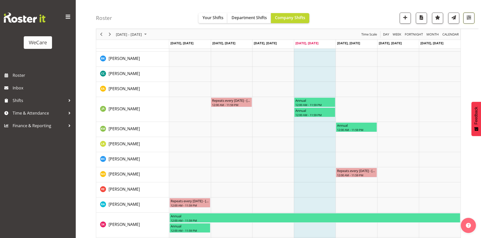
click at [466, 21] on button "button" at bounding box center [468, 18] width 11 height 11
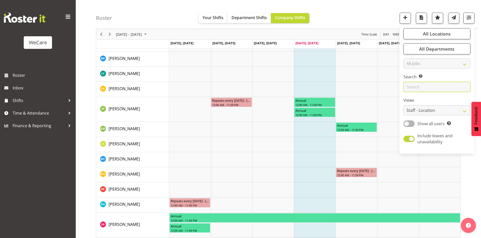
click at [431, 91] on input "text" at bounding box center [436, 87] width 67 height 10
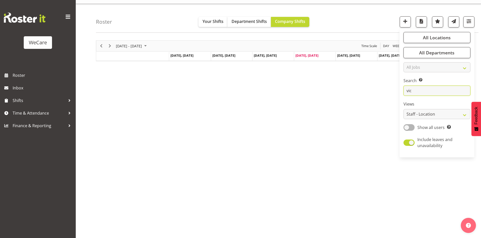
scroll to position [0, 0]
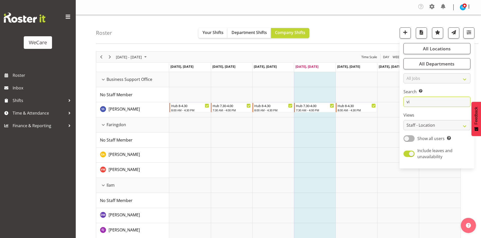
type input "v"
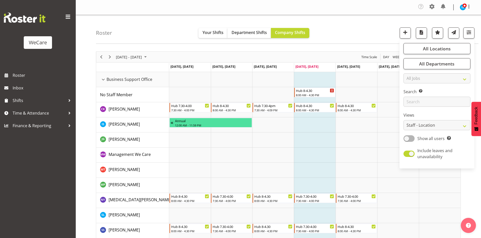
drag, startPoint x: 140, startPoint y: 22, endPoint x: 130, endPoint y: 23, distance: 9.9
click at [131, 23] on div "Roster Your Shifts Department Shifts Company Shifts All Locations Clear Busines…" at bounding box center [287, 29] width 382 height 29
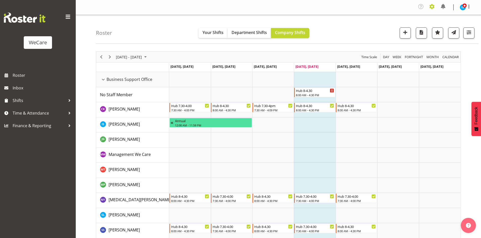
click at [430, 10] on span at bounding box center [432, 7] width 8 height 8
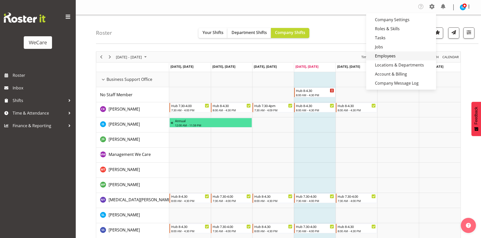
click at [402, 58] on link "Employees" at bounding box center [401, 55] width 70 height 9
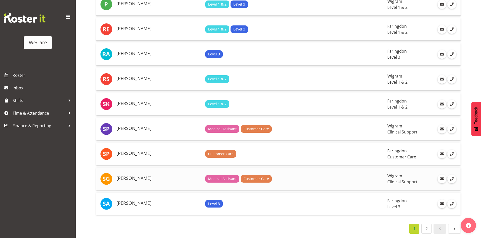
scroll to position [1117, 0]
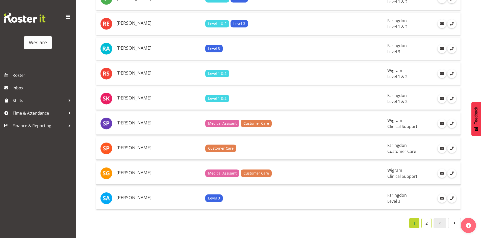
click at [427, 221] on link "2" at bounding box center [426, 224] width 10 height 10
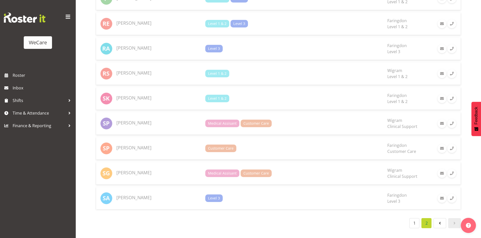
scroll to position [218, 0]
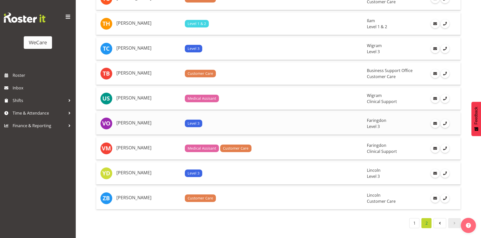
click at [163, 113] on td "[PERSON_NAME]" at bounding box center [148, 124] width 68 height 22
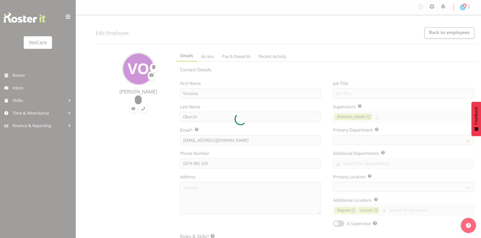
select select "location"
select select "TimelineWeek"
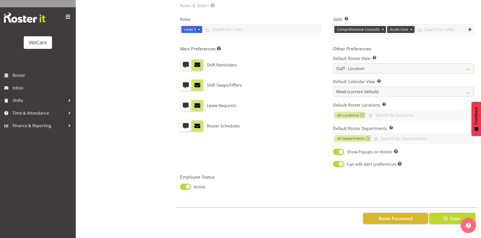
select select
select select "868"
select select "1281"
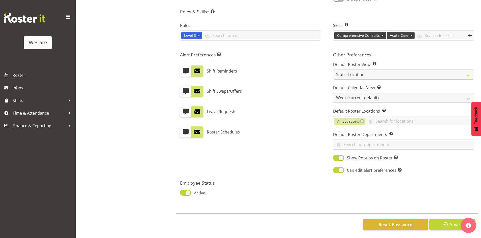
click at [190, 185] on div "Employee Status Active" at bounding box center [252, 188] width 144 height 17
click at [184, 194] on div "Employee Status Active" at bounding box center [252, 188] width 150 height 23
click at [185, 190] on span at bounding box center [185, 193] width 11 height 6
click at [183, 192] on input "Active" at bounding box center [181, 193] width 3 height 3
checkbox input "false"
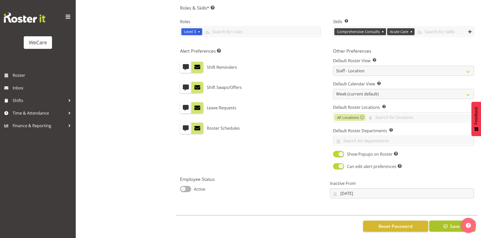
click at [447, 224] on span "button" at bounding box center [445, 226] width 7 height 7
